Goal: Task Accomplishment & Management: Manage account settings

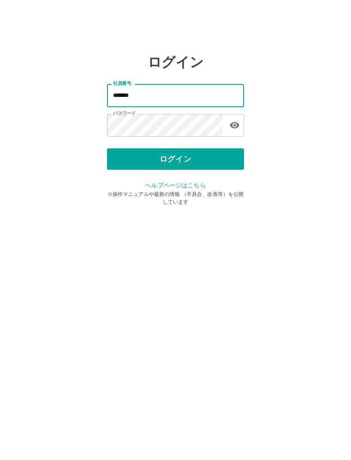
click at [158, 95] on input "*******" at bounding box center [175, 95] width 137 height 23
type input "*******"
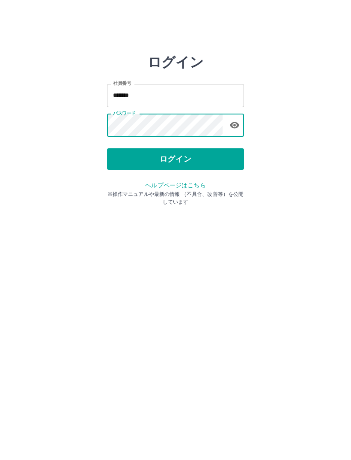
click at [201, 151] on button "ログイン" at bounding box center [175, 158] width 137 height 21
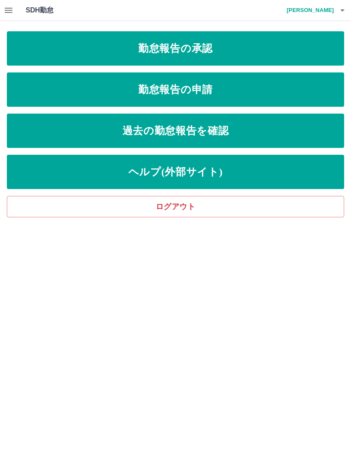
click at [233, 55] on link "勤怠報告の承認" at bounding box center [175, 48] width 337 height 34
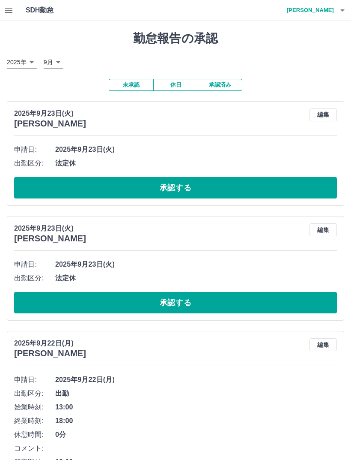
click at [188, 183] on button "承認する" at bounding box center [175, 187] width 323 height 21
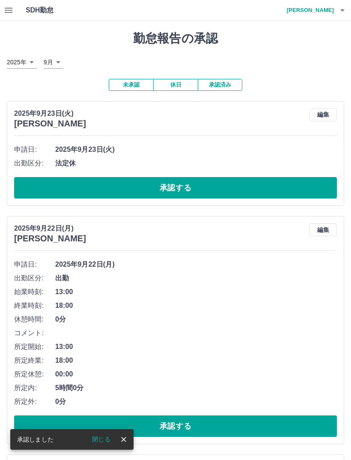
click at [187, 186] on button "承認する" at bounding box center [175, 187] width 323 height 21
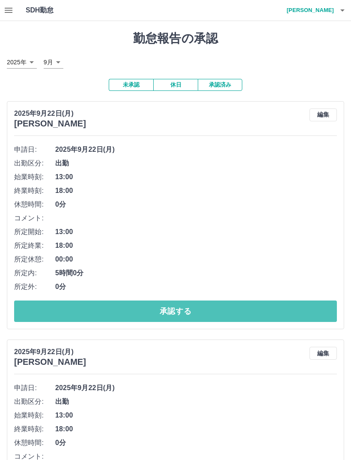
click at [190, 308] on button "承認する" at bounding box center [175, 310] width 323 height 21
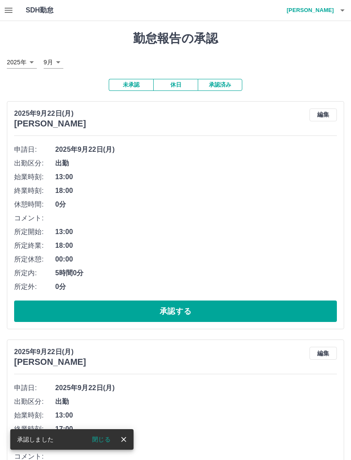
click at [185, 305] on button "承認する" at bounding box center [175, 310] width 323 height 21
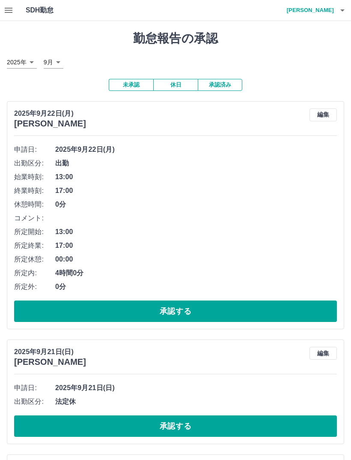
click at [185, 306] on button "承認する" at bounding box center [175, 310] width 323 height 21
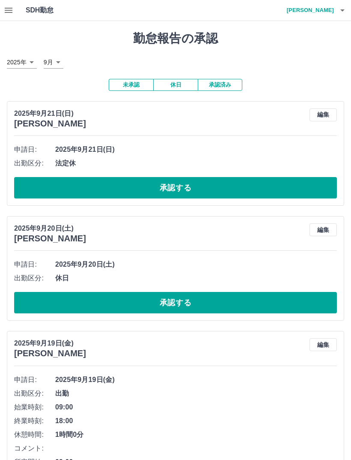
click at [189, 188] on button "承認する" at bounding box center [175, 187] width 323 height 21
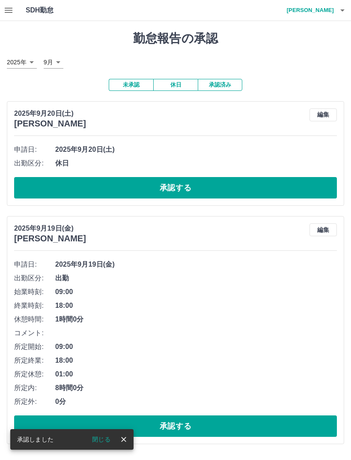
click at [185, 189] on button "承認する" at bounding box center [175, 187] width 323 height 21
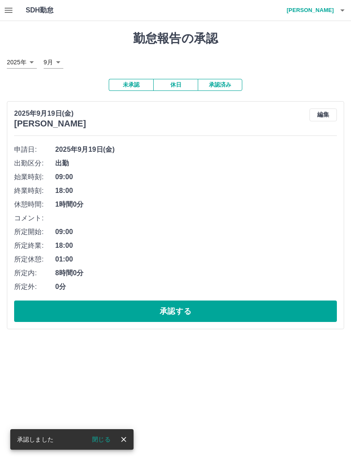
click at [184, 307] on button "承認する" at bounding box center [175, 310] width 323 height 21
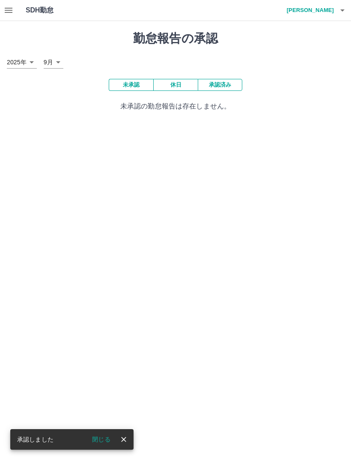
click at [225, 85] on button "承認済み" at bounding box center [220, 85] width 45 height 12
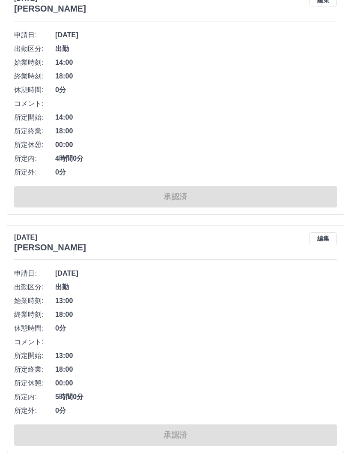
scroll to position [4611, 0]
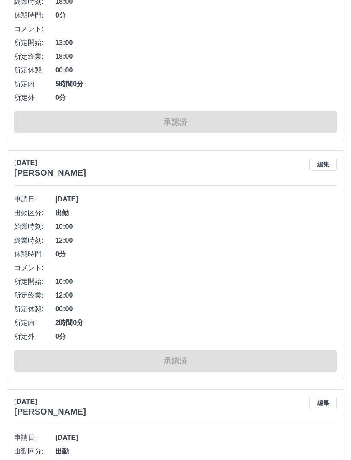
scroll to position [5159, 0]
click at [238, 282] on li "所定開始: 10:00" at bounding box center [175, 282] width 323 height 14
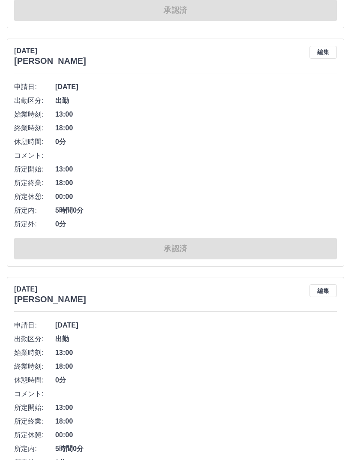
scroll to position [4794, 0]
click at [325, 284] on button "編集" at bounding box center [323, 290] width 27 height 13
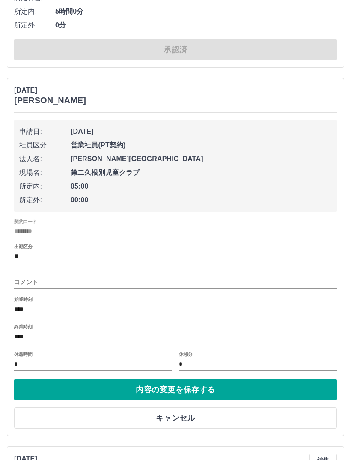
scroll to position [4993, 0]
click at [188, 417] on button "キャンセル" at bounding box center [175, 417] width 323 height 21
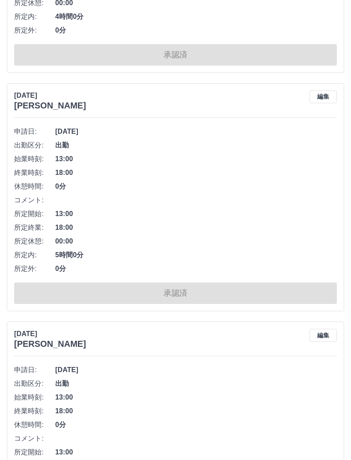
scroll to position [4750, 0]
click at [325, 328] on button "編集" at bounding box center [323, 334] width 27 height 13
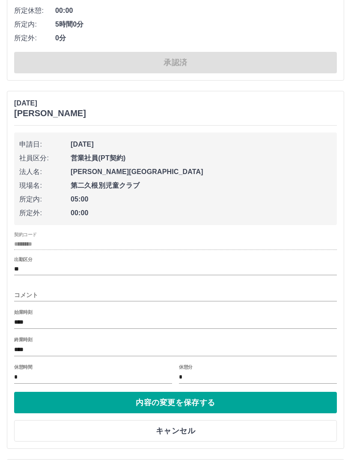
scroll to position [4980, 0]
click at [204, 397] on button "内容の変更を保存する" at bounding box center [175, 401] width 323 height 21
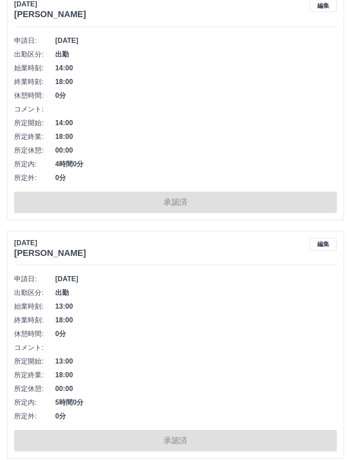
scroll to position [4611, 0]
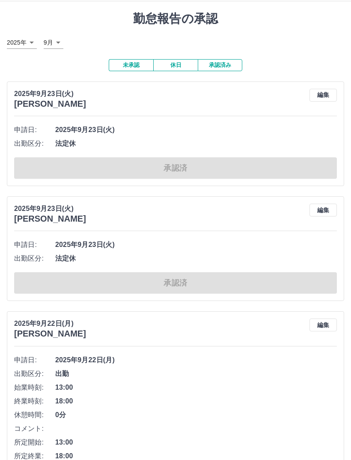
scroll to position [0, 0]
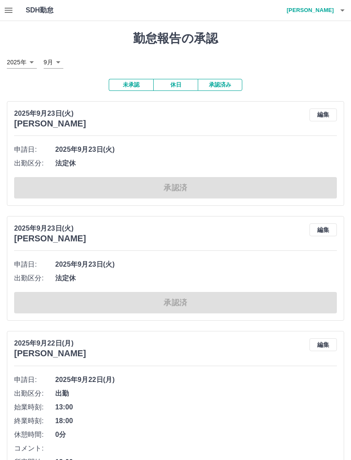
click at [136, 81] on button "未承認" at bounding box center [131, 85] width 45 height 12
